Goal: Check status: Check status

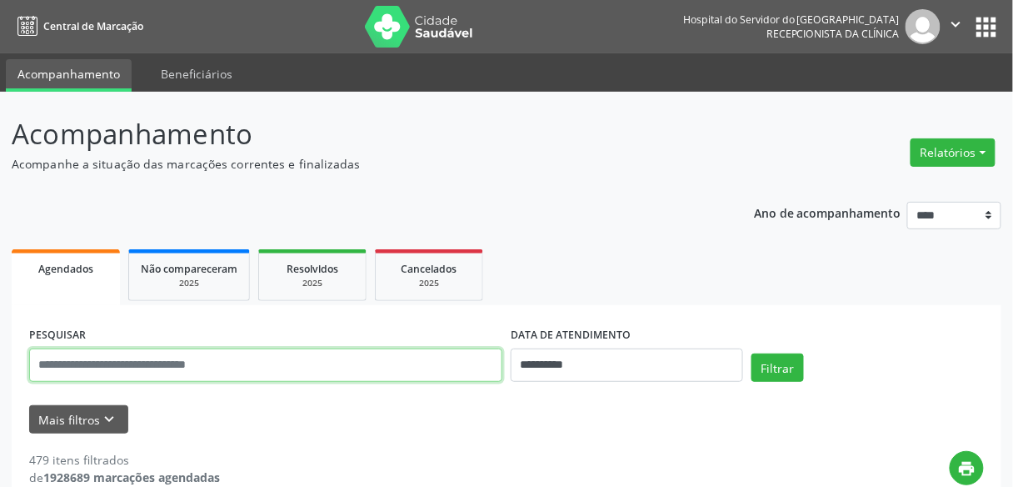
click at [219, 365] on input "text" at bounding box center [265, 364] width 473 height 33
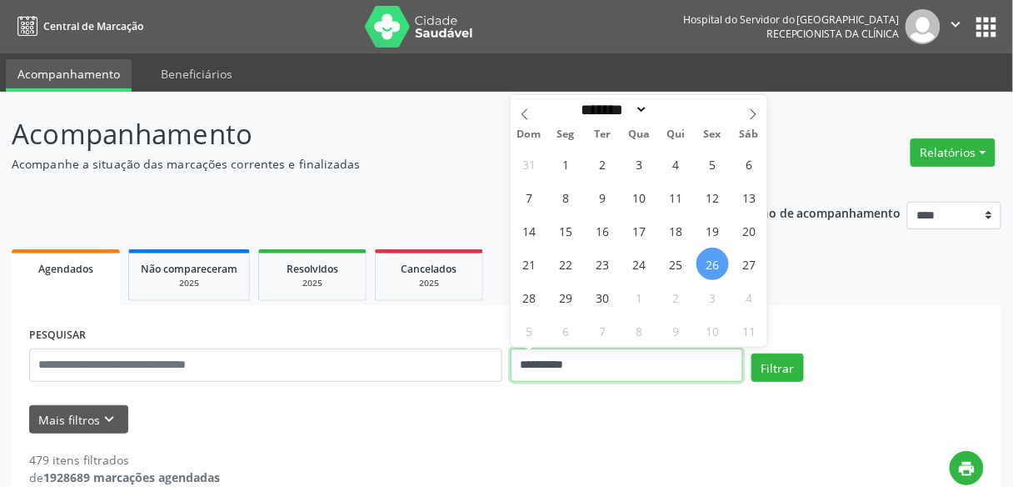
click at [570, 353] on input "**********" at bounding box center [627, 364] width 233 height 33
click at [709, 261] on span "26" at bounding box center [713, 264] width 33 height 33
type input "**********"
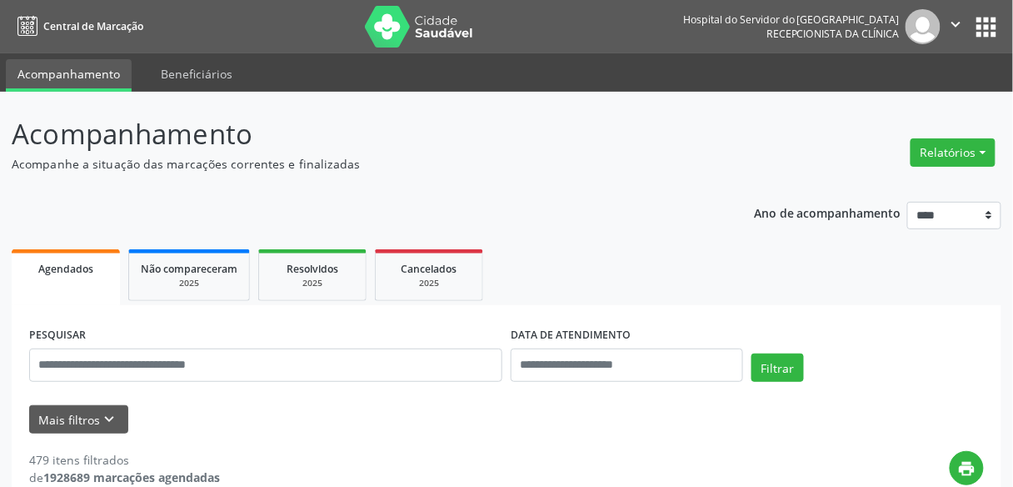
click at [800, 260] on ul "Agendados Não compareceram 2025 Resolvidos 2025 Cancelados 2025" at bounding box center [507, 275] width 990 height 60
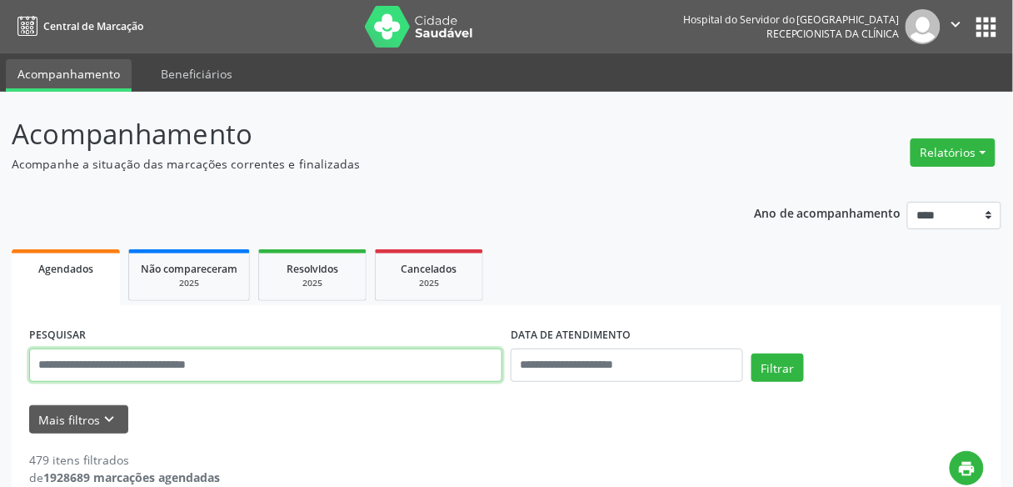
click at [193, 351] on input "text" at bounding box center [265, 364] width 473 height 33
paste input "**********"
click at [752, 353] on button "Filtrar" at bounding box center [778, 367] width 53 height 28
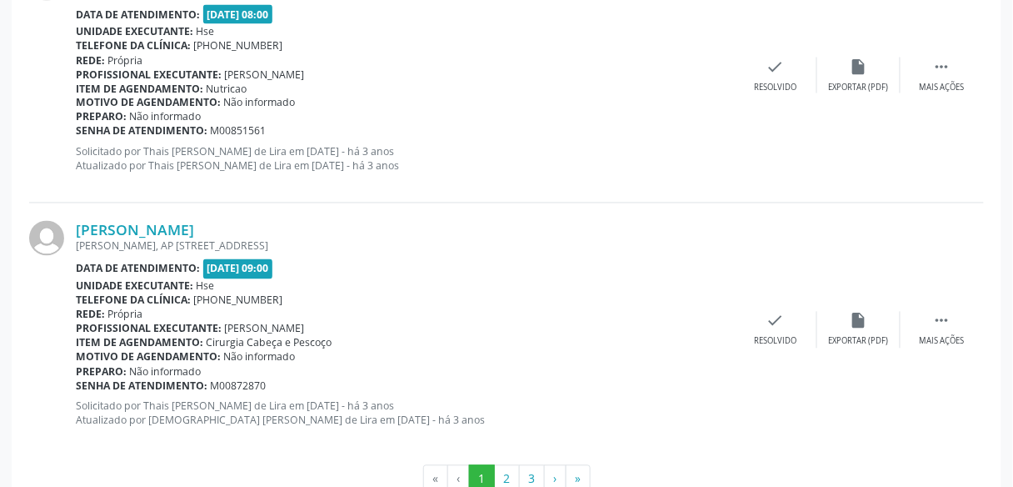
scroll to position [3900, 0]
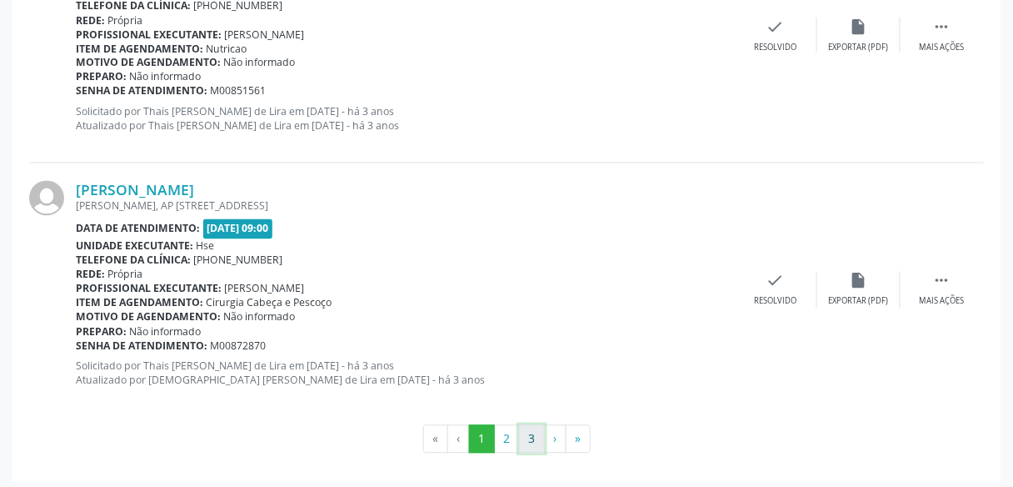
click at [533, 436] on button "3" at bounding box center [532, 439] width 26 height 28
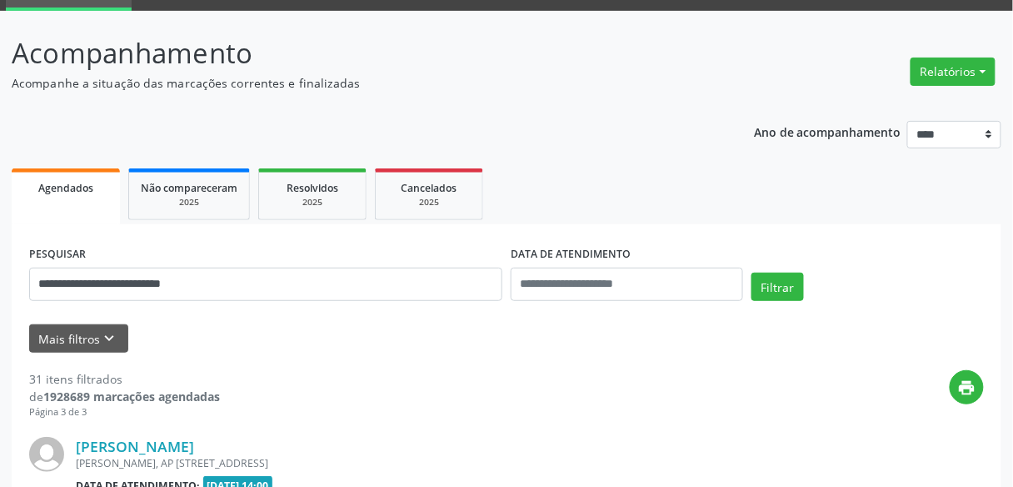
scroll to position [328, 0]
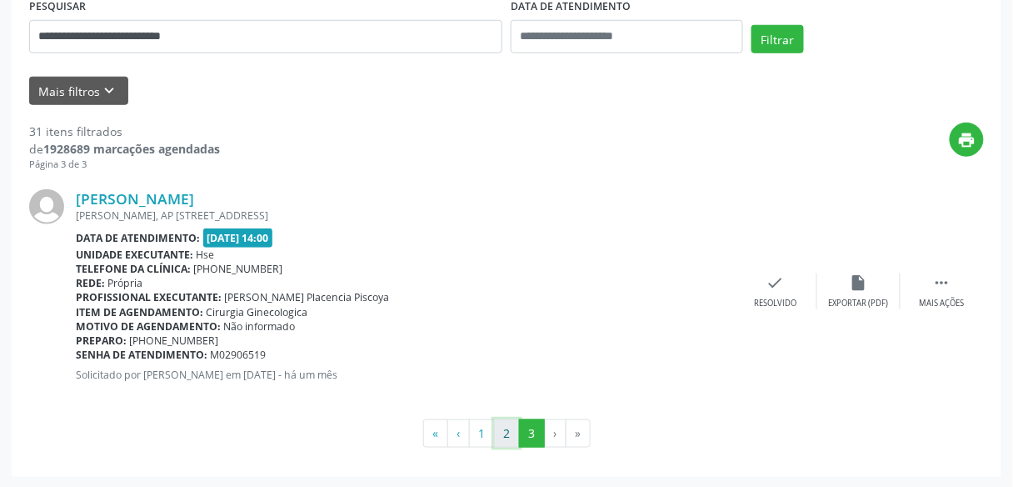
click at [510, 436] on button "2" at bounding box center [507, 433] width 26 height 28
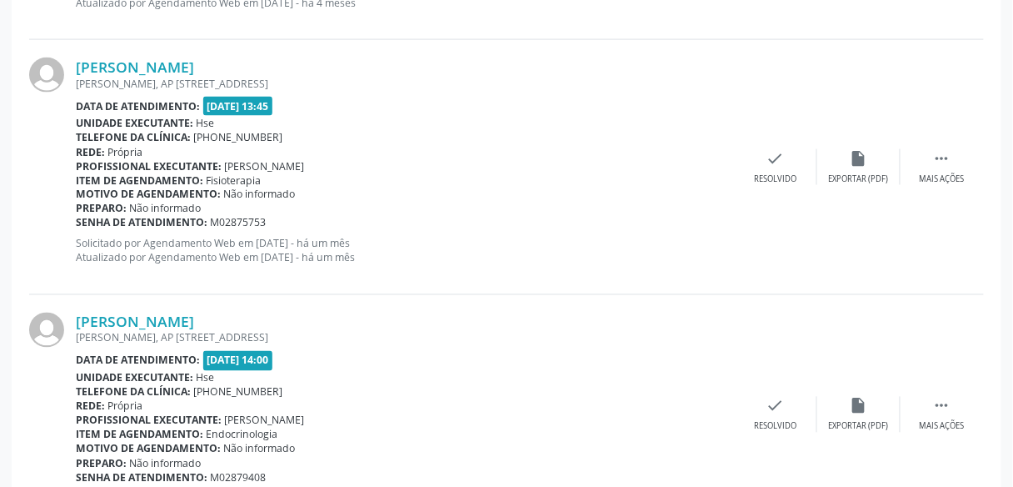
scroll to position [3887, 0]
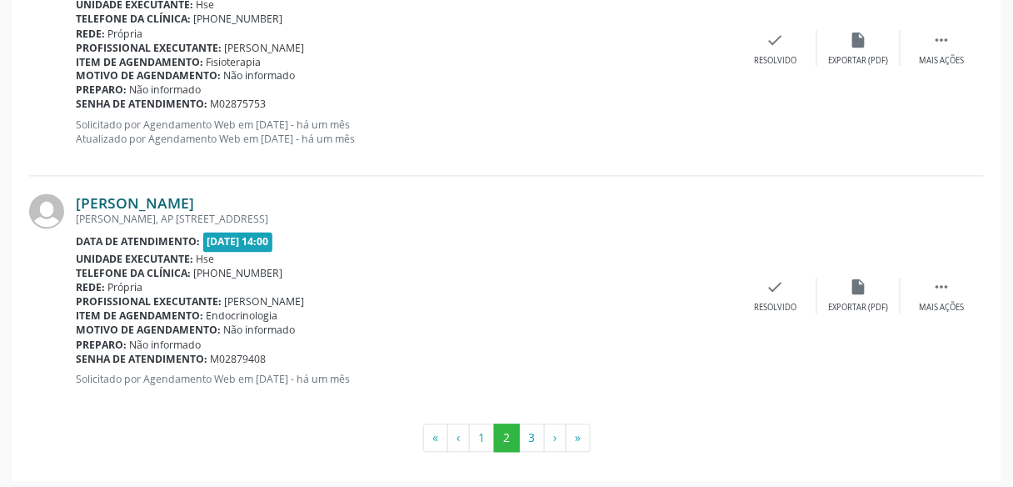
click at [278, 205] on div "[PERSON_NAME] [PERSON_NAME], AP 808 BL A, VARZEA, [GEOGRAPHIC_DATA] - [GEOGRAPH…" at bounding box center [405, 296] width 658 height 204
click at [194, 205] on link "[PERSON_NAME]" at bounding box center [135, 203] width 118 height 18
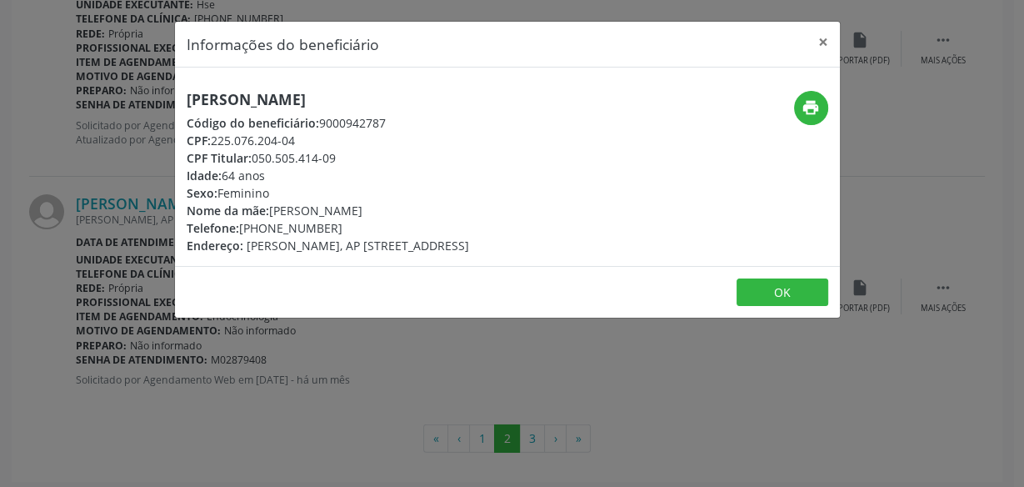
click at [341, 98] on h5 "[PERSON_NAME]" at bounding box center [328, 100] width 283 height 18
copy div "[PERSON_NAME]"
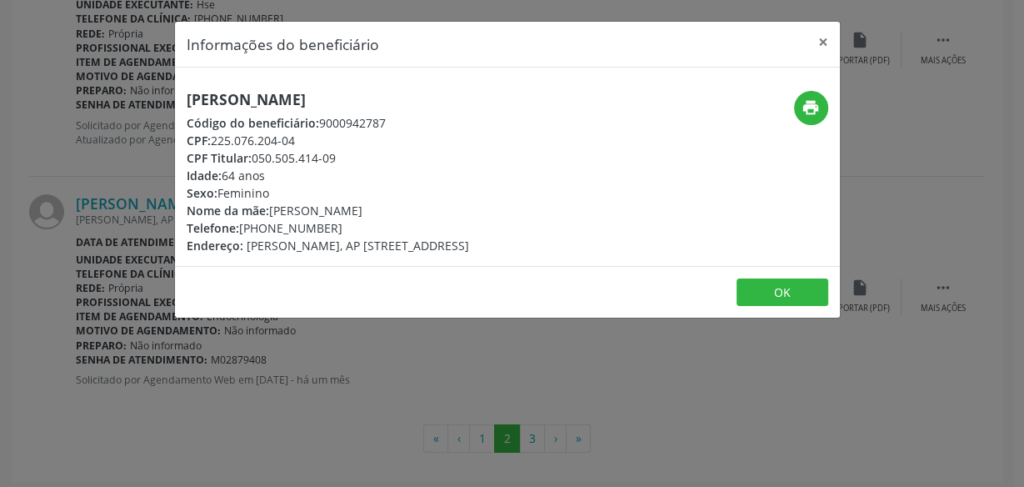
click at [414, 345] on div "Informações do beneficiário × [PERSON_NAME][GEOGRAPHIC_DATA] Código do benefici…" at bounding box center [512, 243] width 1024 height 487
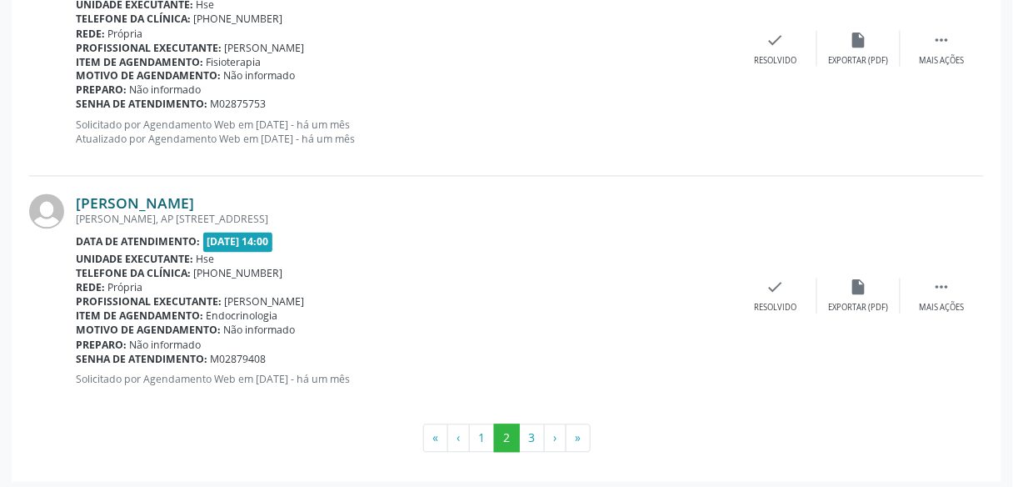
click at [173, 194] on link "[PERSON_NAME]" at bounding box center [135, 203] width 118 height 18
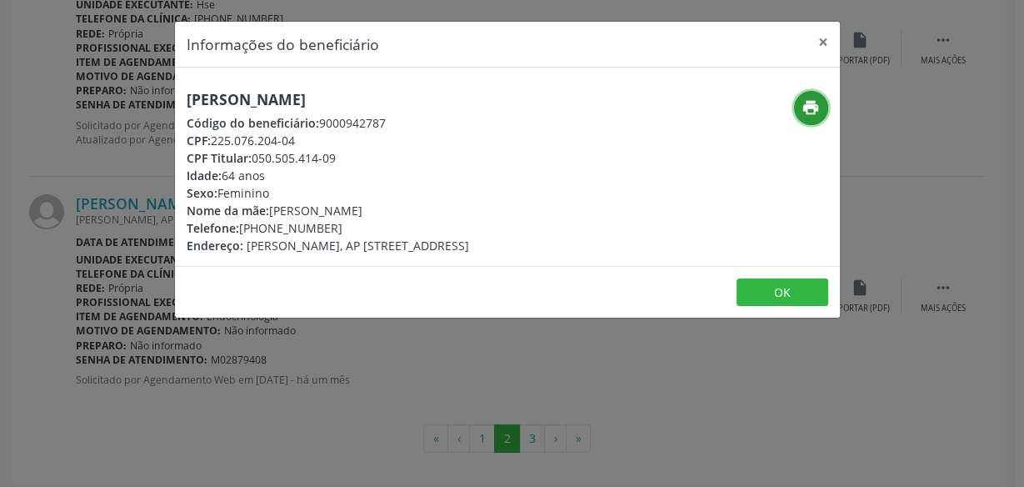
click at [808, 108] on icon "print" at bounding box center [811, 107] width 18 height 18
click at [154, 214] on div "Informações do beneficiário × [PERSON_NAME][GEOGRAPHIC_DATA] Código do benefici…" at bounding box center [512, 243] width 1024 height 487
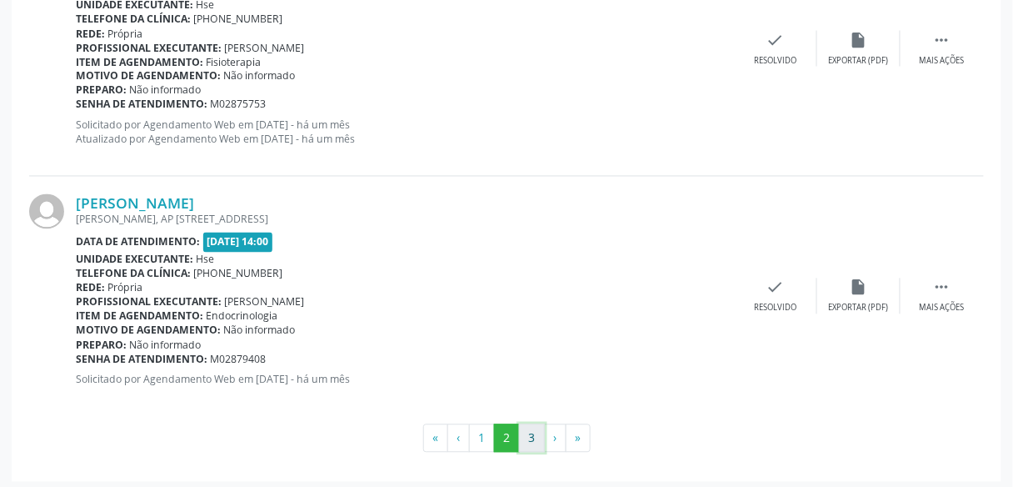
click at [525, 426] on button "3" at bounding box center [532, 438] width 26 height 28
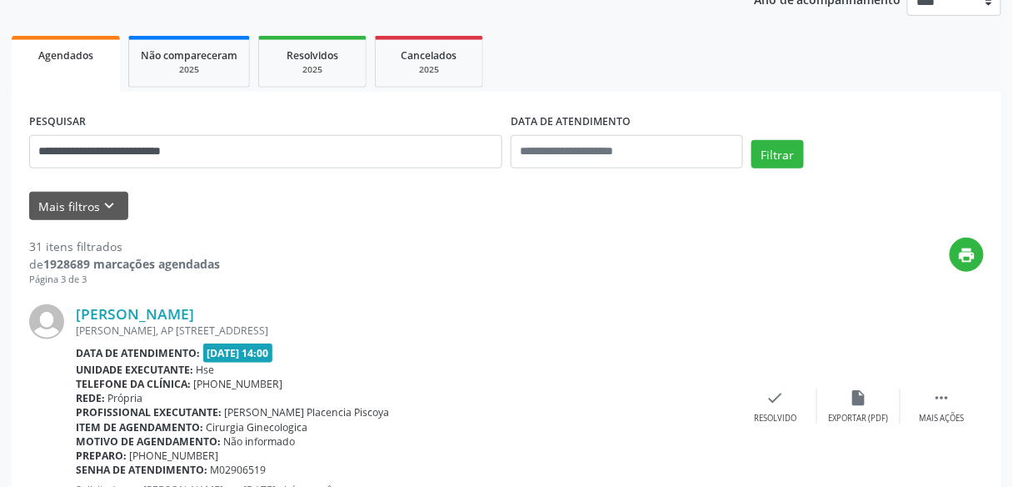
scroll to position [328, 0]
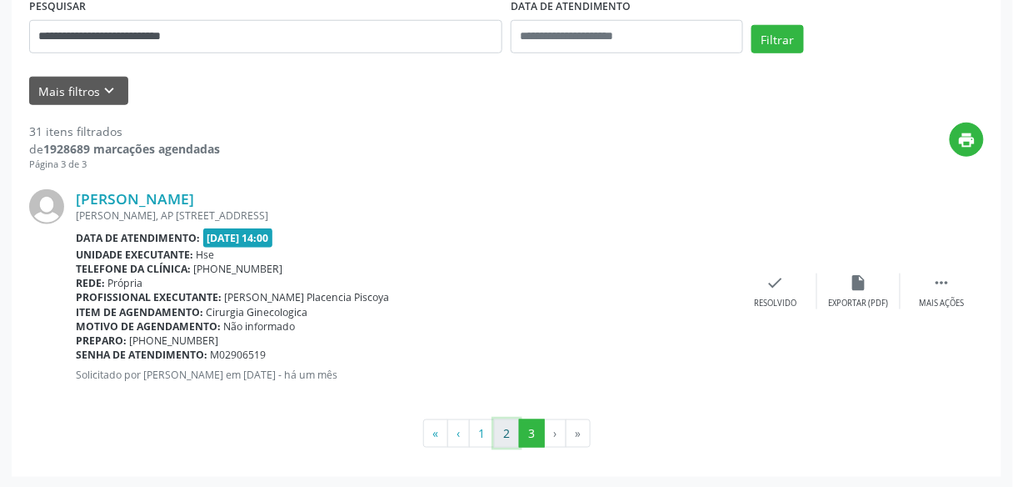
click at [513, 433] on button "2" at bounding box center [507, 433] width 26 height 28
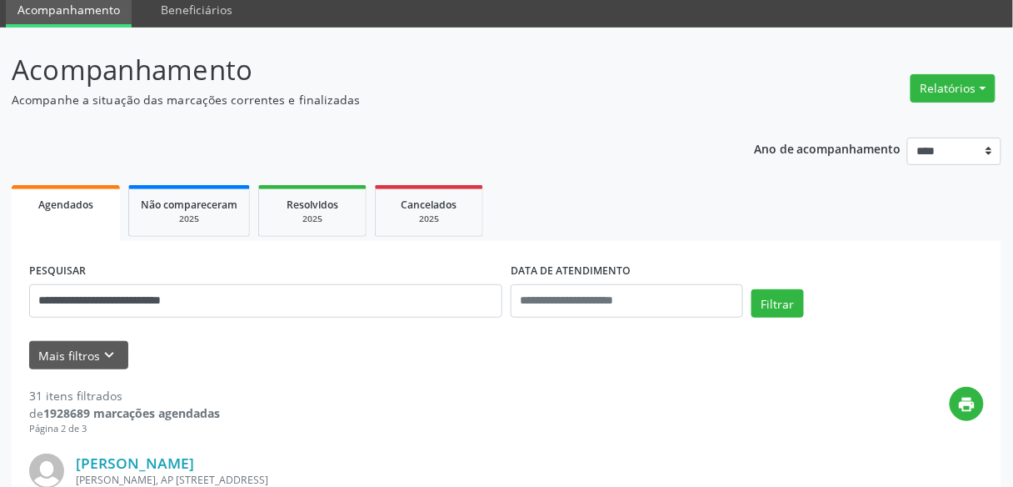
scroll to position [0, 0]
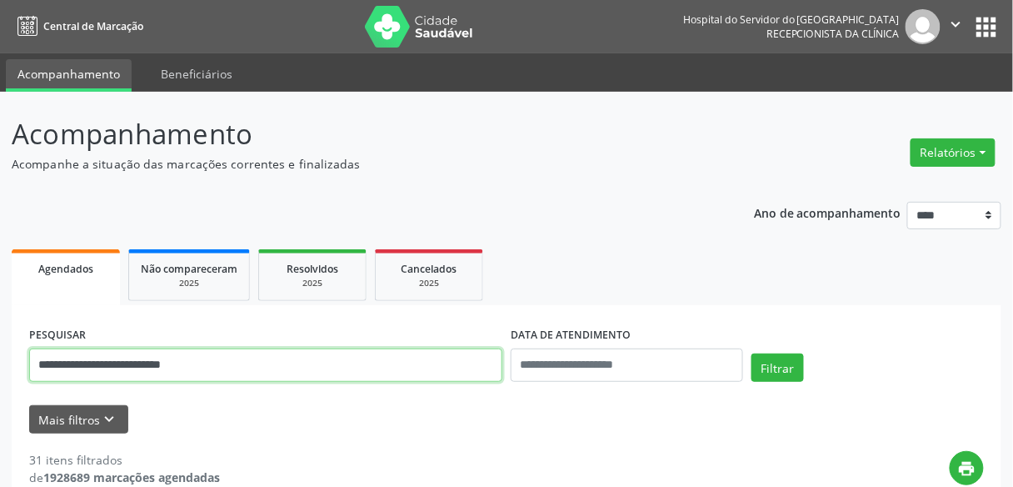
click at [281, 359] on input "**********" at bounding box center [265, 364] width 473 height 33
paste input "text"
type input "**********"
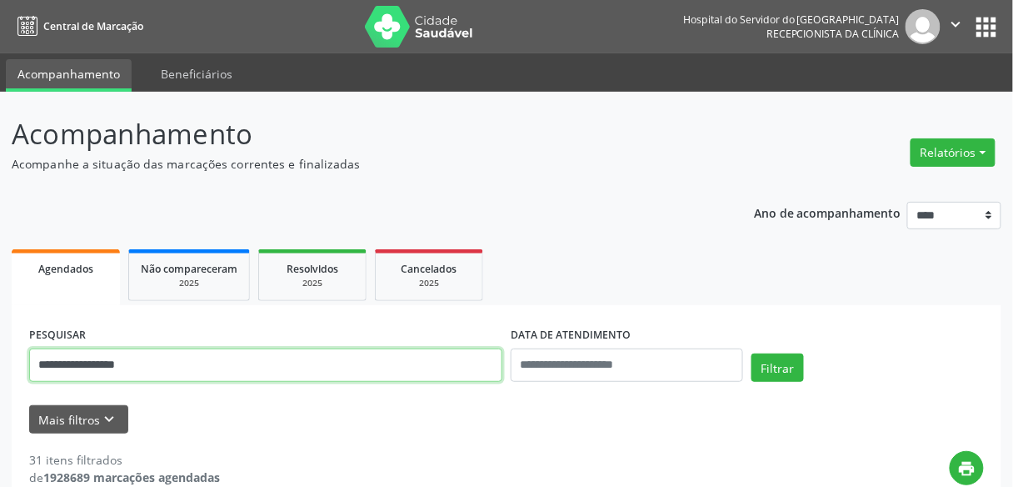
click at [752, 353] on button "Filtrar" at bounding box center [778, 367] width 53 height 28
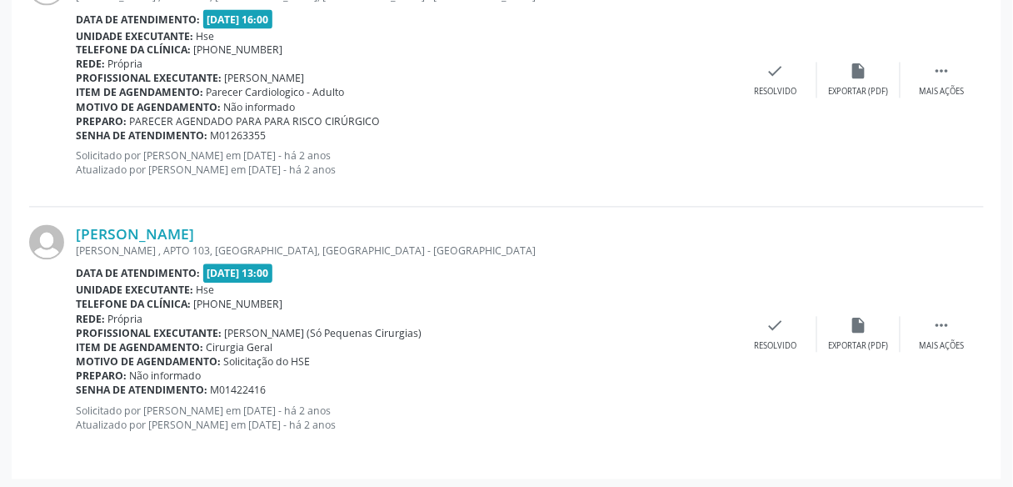
scroll to position [2328, 0]
